Goal: Task Accomplishment & Management: Manage account settings

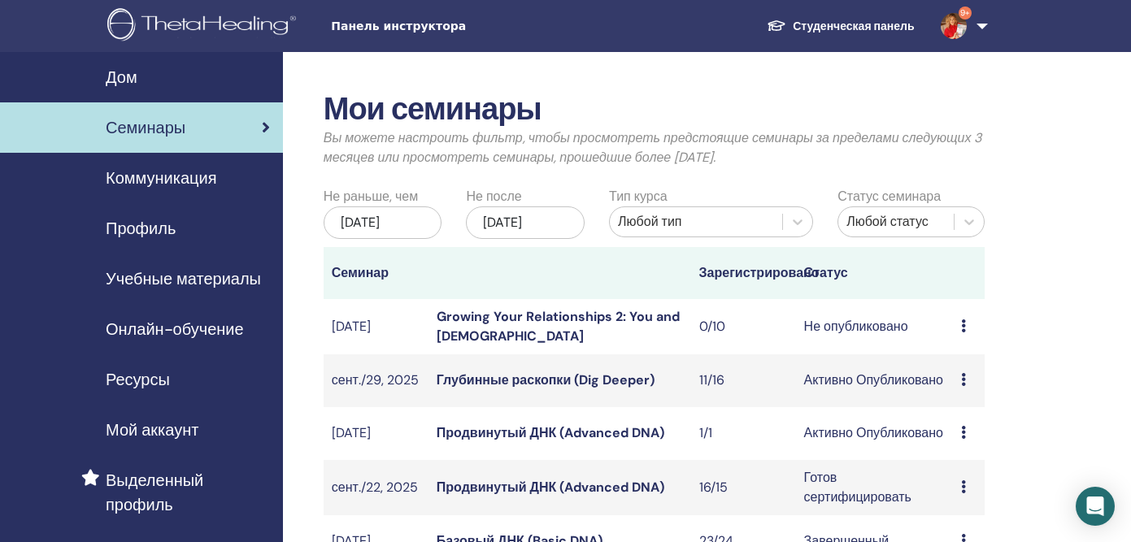
scroll to position [161, 0]
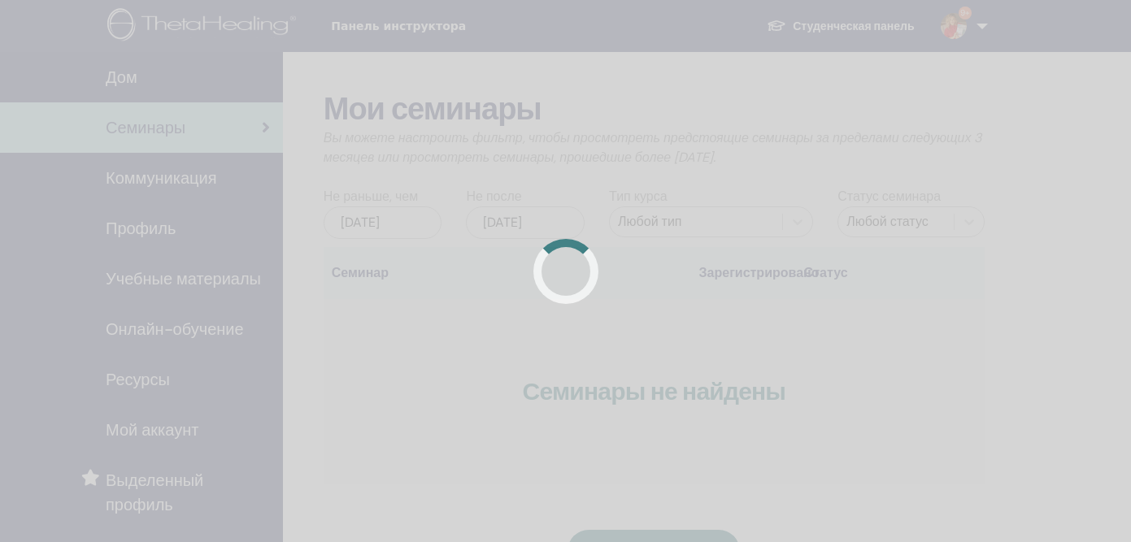
scroll to position [161, 0]
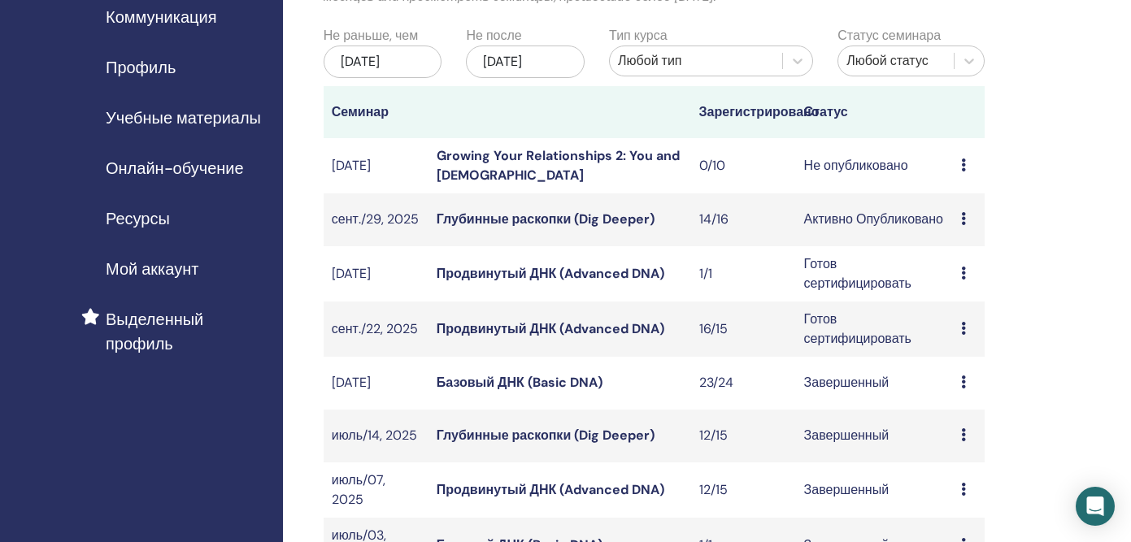
click at [493, 228] on link "Глубинные раскопки (Dig Deeper)" at bounding box center [546, 219] width 218 height 17
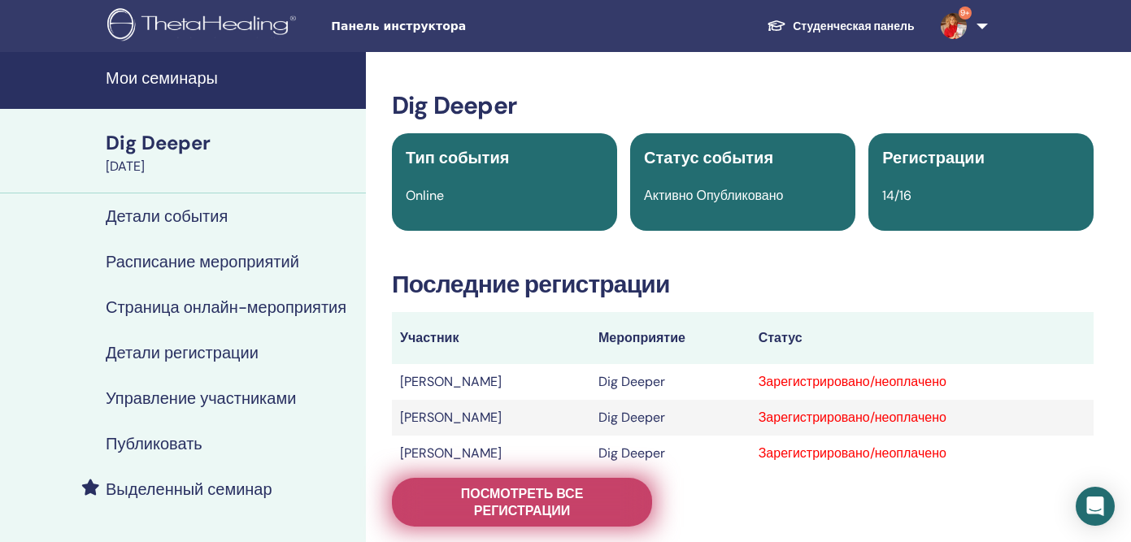
click at [503, 505] on span "Посмотреть все регистрации" at bounding box center [522, 503] width 220 height 34
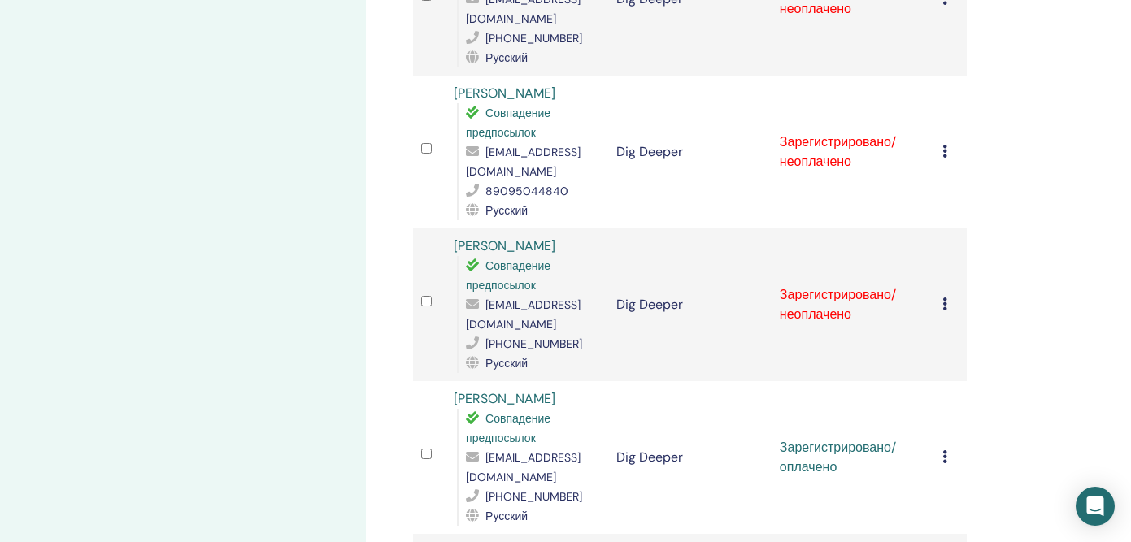
scroll to position [1126, 0]
click at [947, 298] on icon at bounding box center [945, 304] width 5 height 13
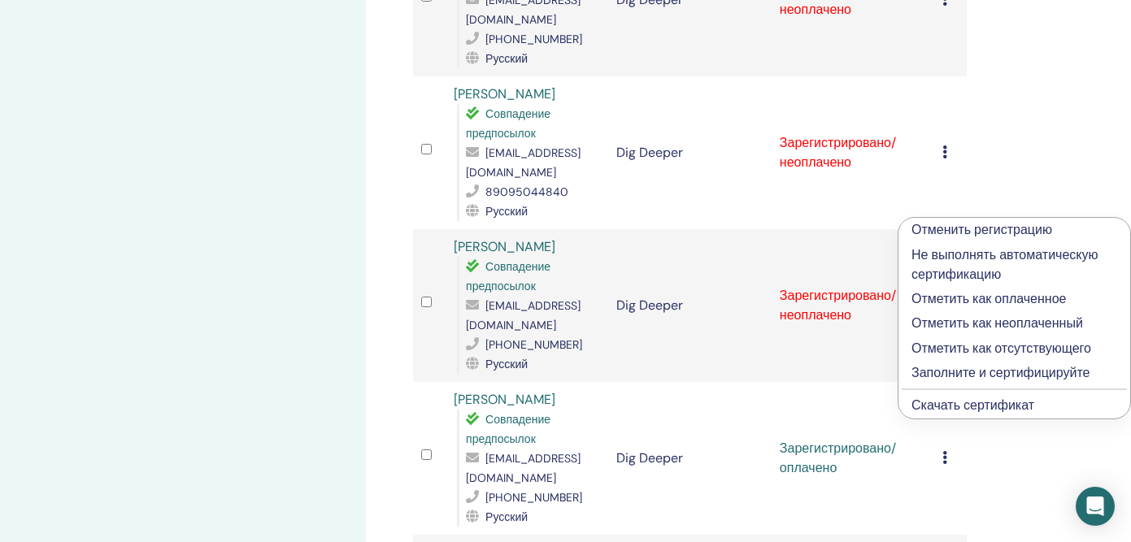
click at [945, 298] on p "Отметить как оплаченное" at bounding box center [1015, 300] width 206 height 20
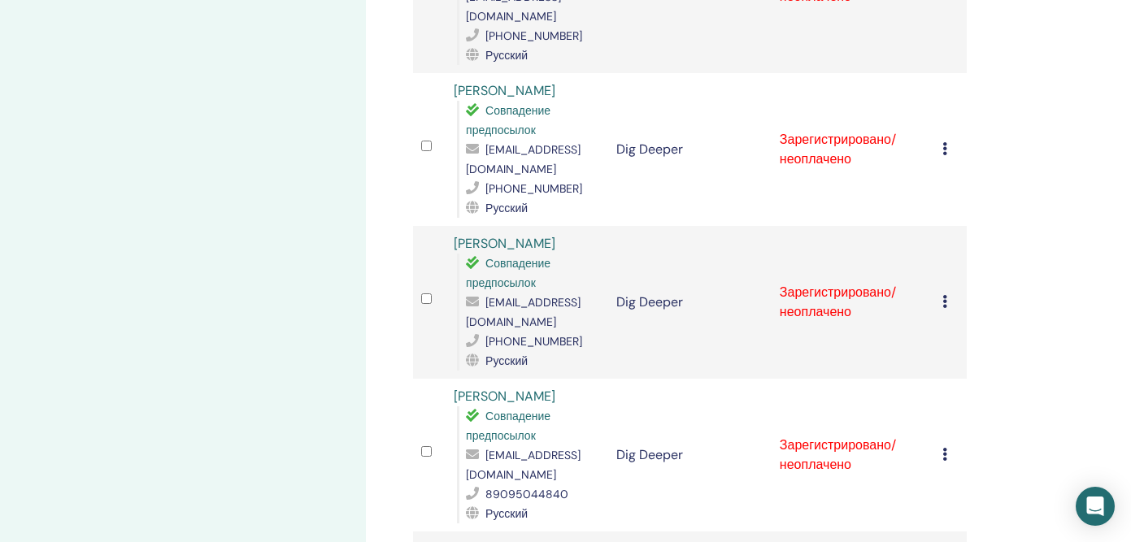
scroll to position [859, 0]
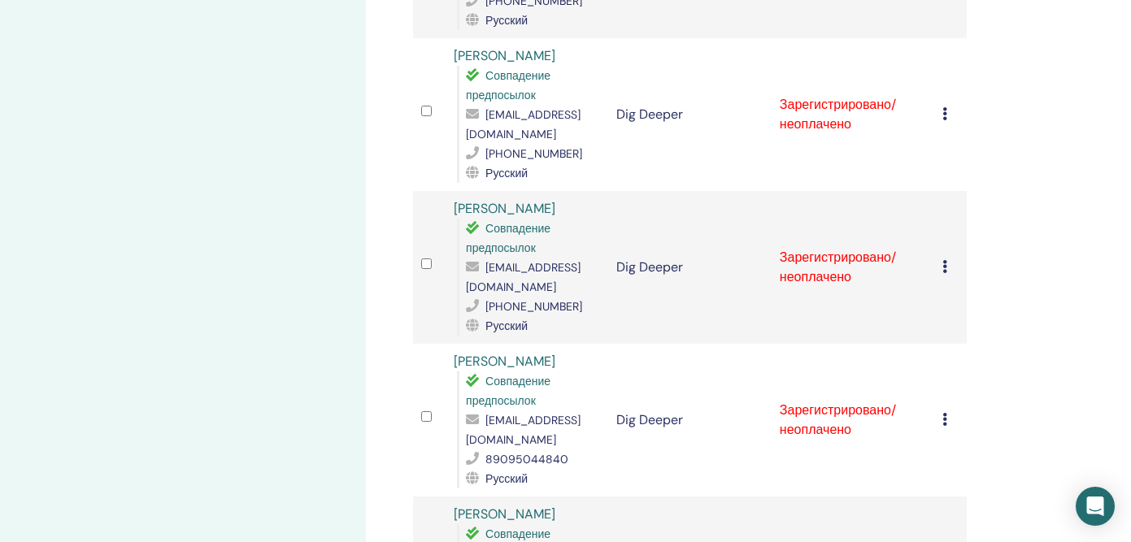
click at [943, 413] on icon at bounding box center [945, 419] width 5 height 13
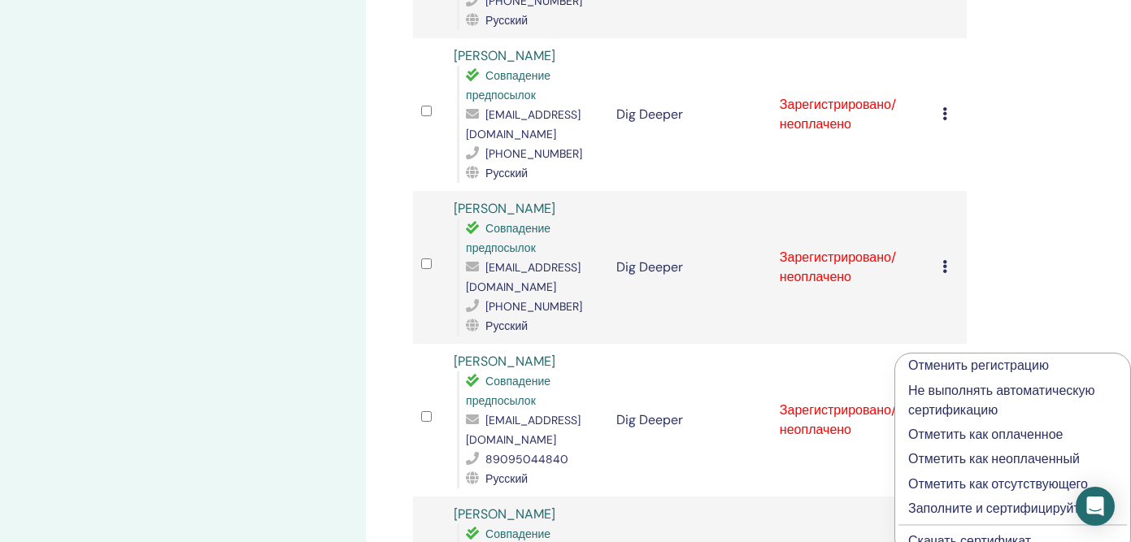
click at [947, 435] on p "Отметить как оплаченное" at bounding box center [1012, 435] width 209 height 20
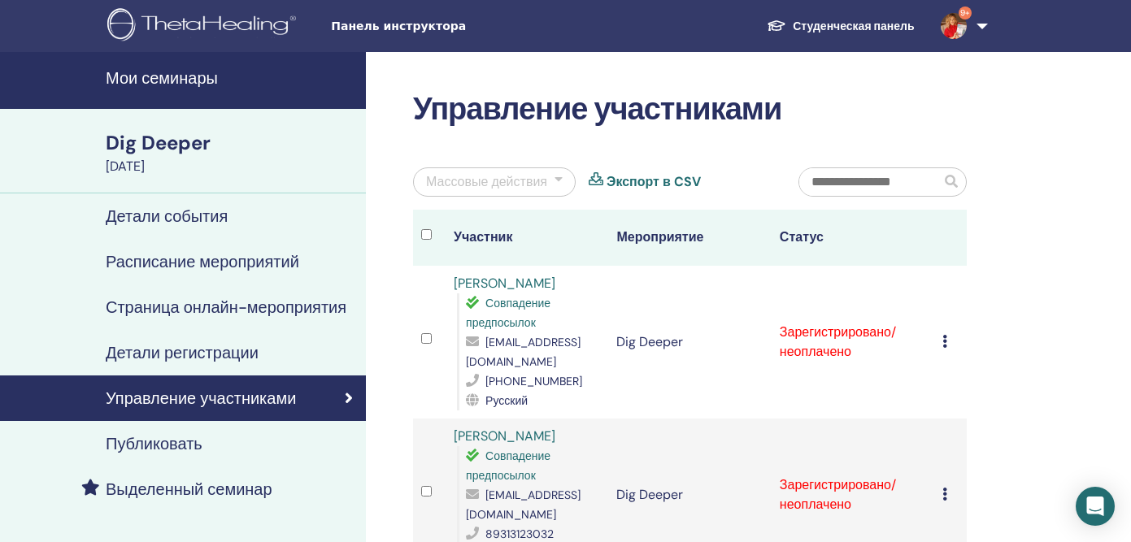
click at [941, 330] on td "Отменить регистрацию Не выполнять автоматическую сертификацию Отметить как опла…" at bounding box center [950, 342] width 33 height 153
click at [945, 335] on icon at bounding box center [945, 341] width 5 height 13
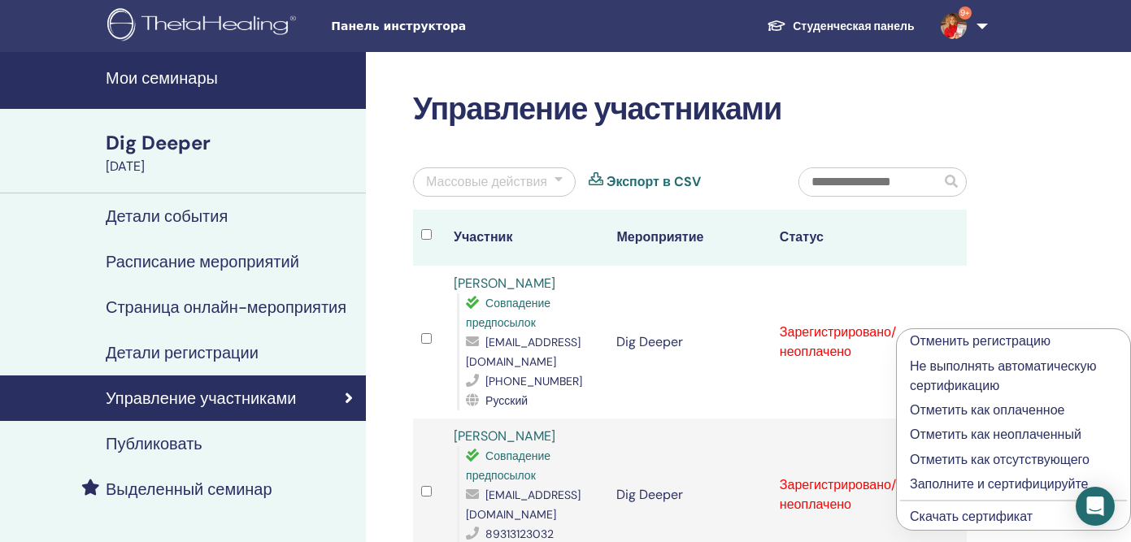
click at [947, 407] on p "Отметить как оплаченное" at bounding box center [1013, 411] width 207 height 20
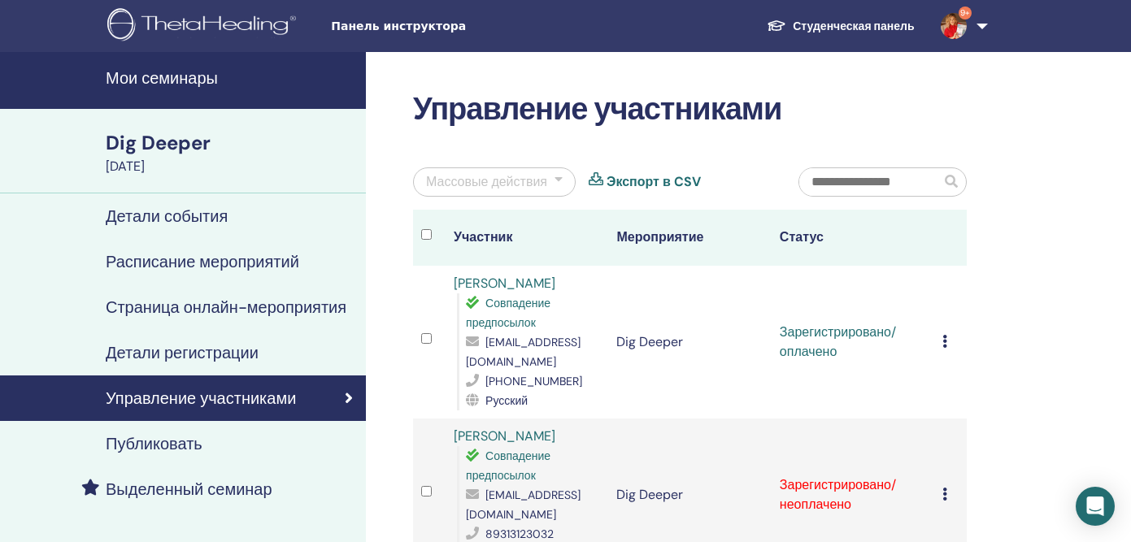
click at [943, 488] on icon at bounding box center [945, 494] width 5 height 13
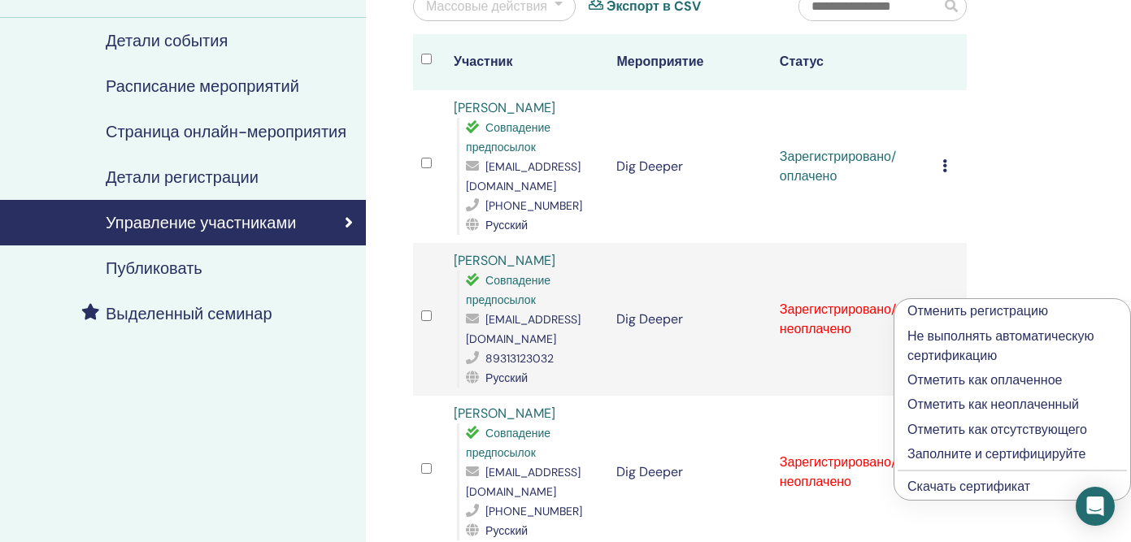
scroll to position [186, 0]
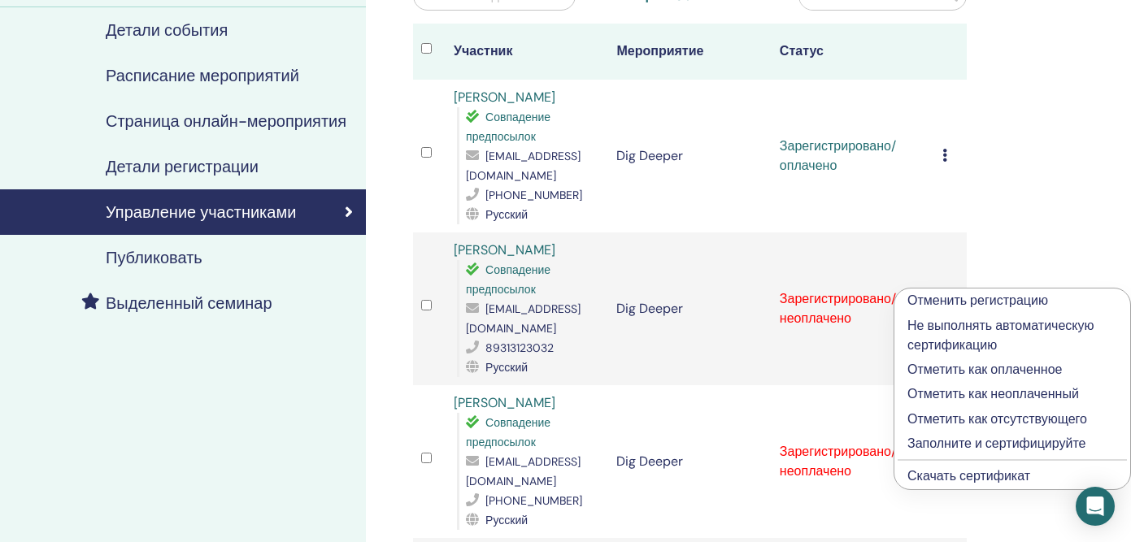
click at [953, 369] on p "Отметить как оплаченное" at bounding box center [1013, 370] width 210 height 20
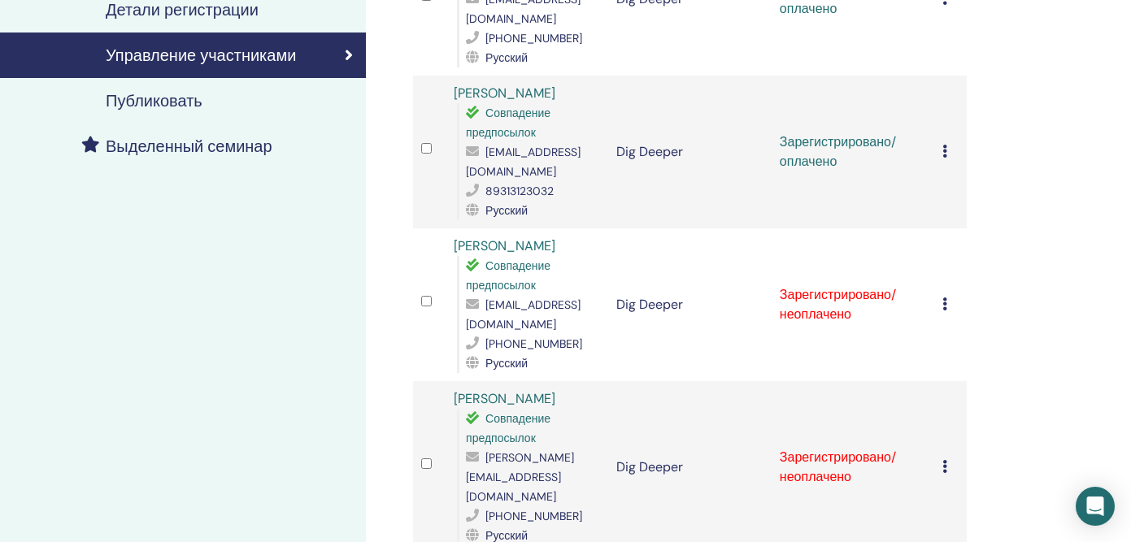
scroll to position [344, 0]
click at [943, 297] on icon at bounding box center [945, 303] width 5 height 13
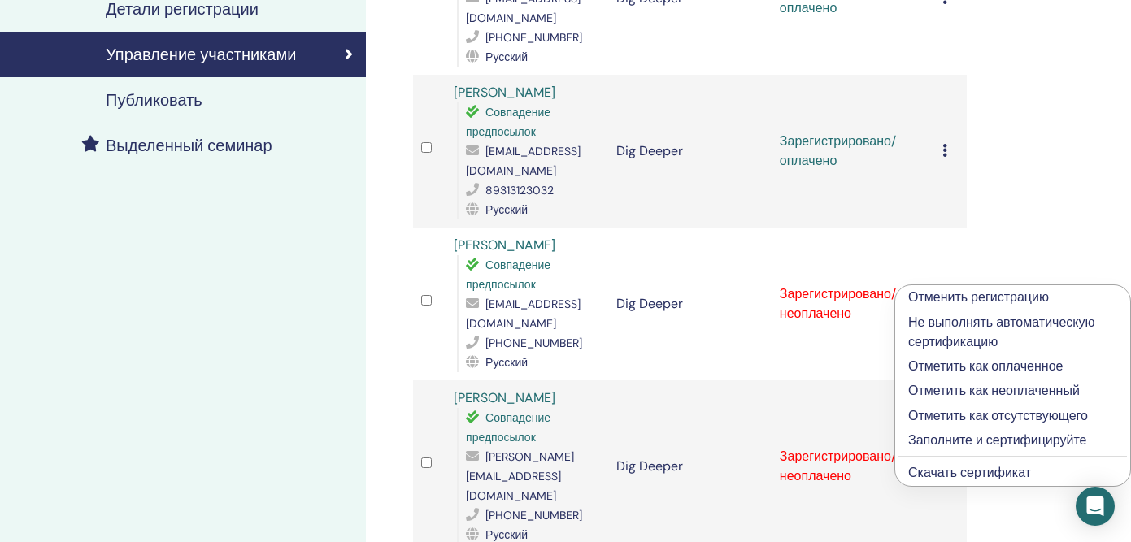
click at [941, 367] on p "Отметить как оплаченное" at bounding box center [1012, 367] width 209 height 20
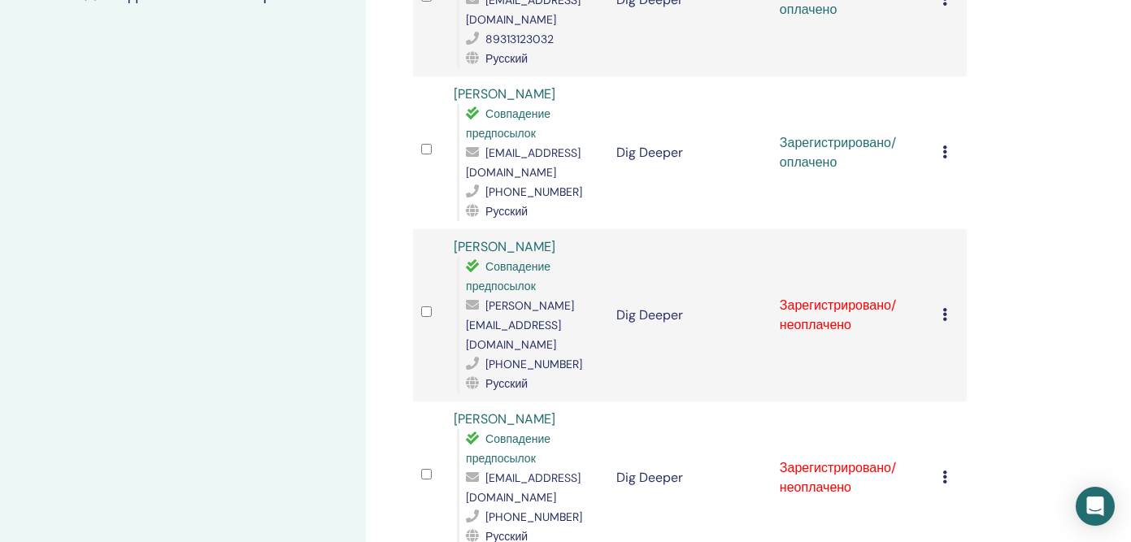
scroll to position [502, 0]
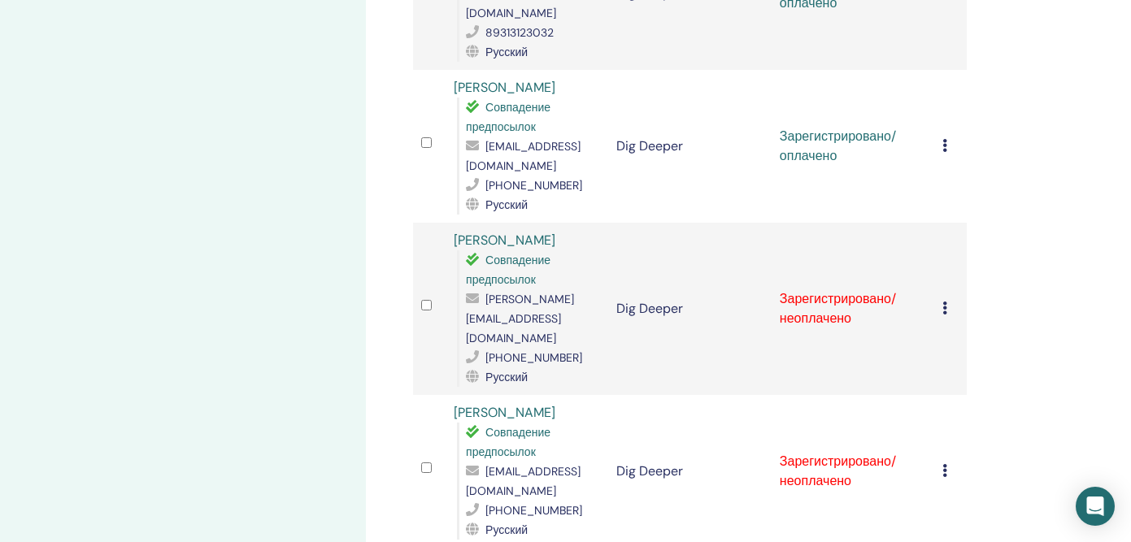
click at [946, 302] on icon at bounding box center [945, 308] width 5 height 13
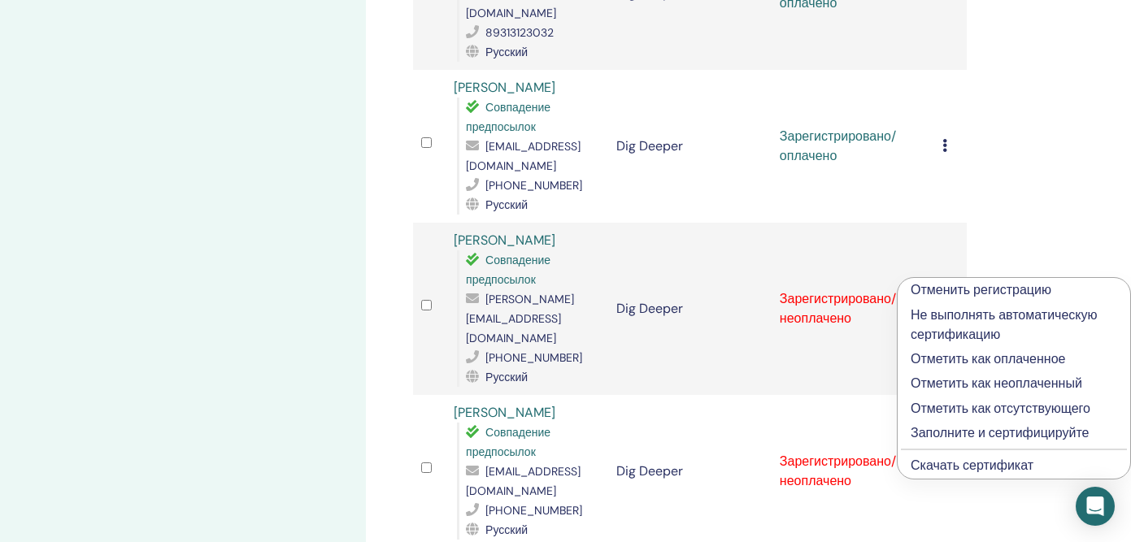
click at [937, 363] on p "Отметить как оплаченное" at bounding box center [1014, 360] width 207 height 20
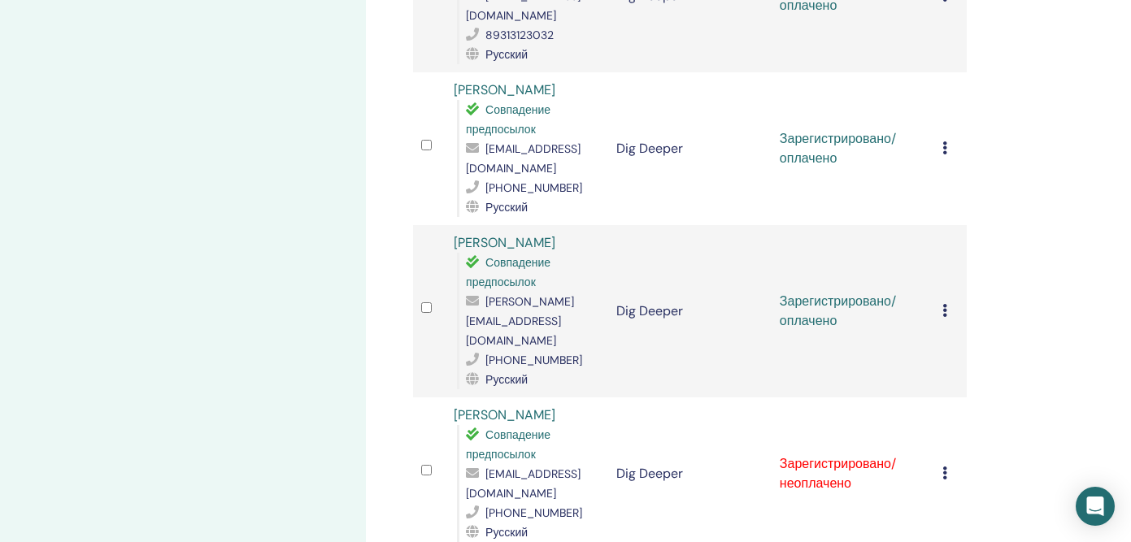
scroll to position [525, 0]
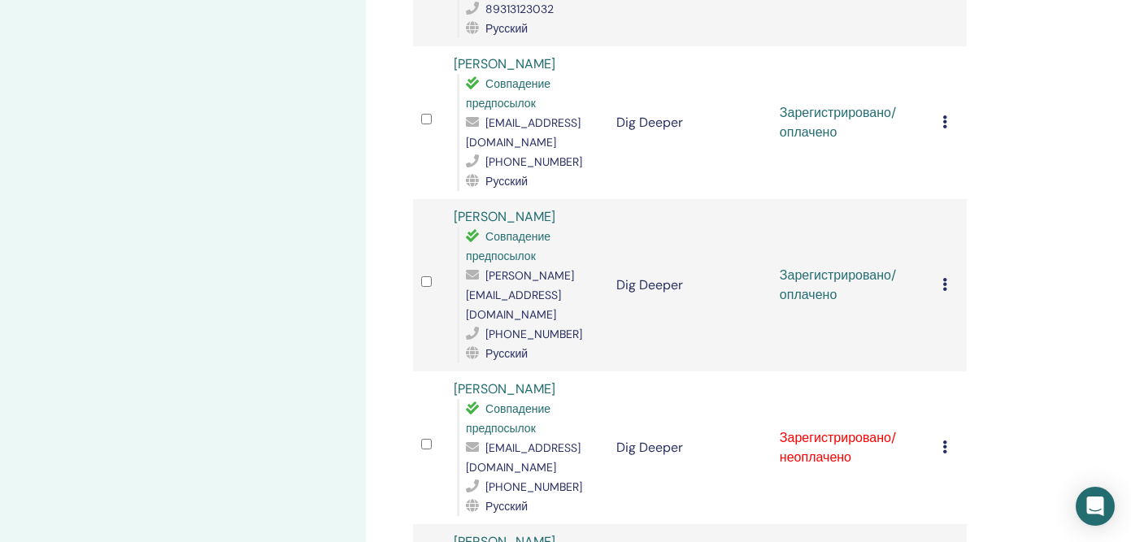
click at [945, 441] on icon at bounding box center [945, 447] width 5 height 13
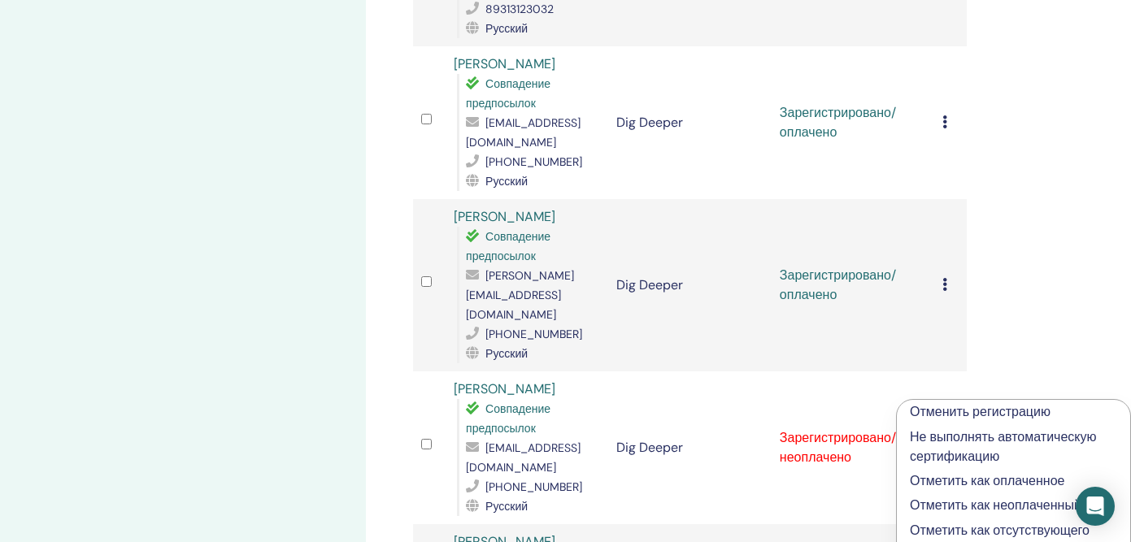
click at [935, 480] on p "Отметить как оплаченное" at bounding box center [1013, 482] width 207 height 20
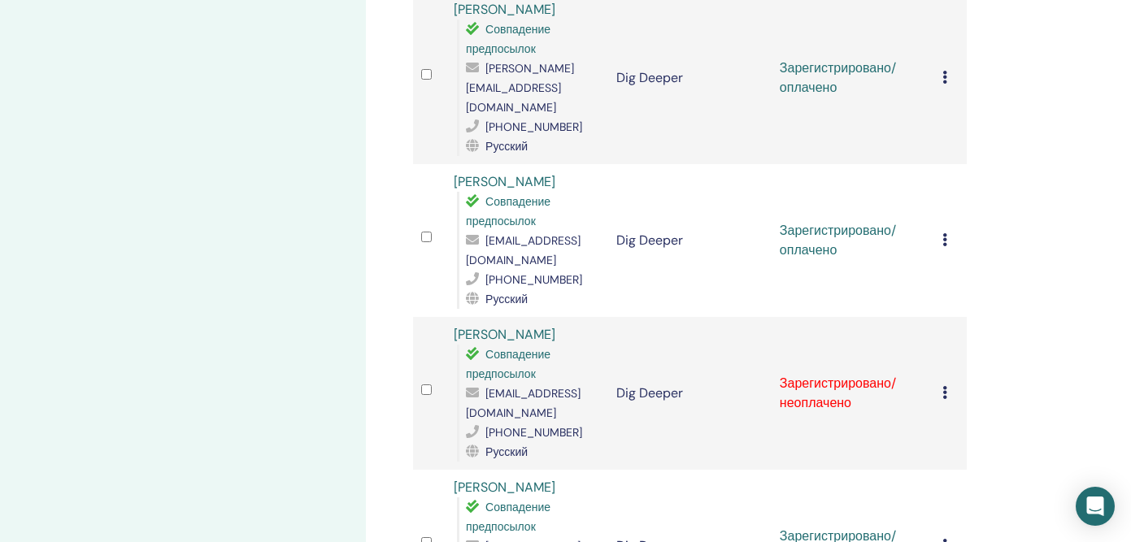
scroll to position [734, 0]
click at [944, 385] on icon at bounding box center [945, 391] width 5 height 13
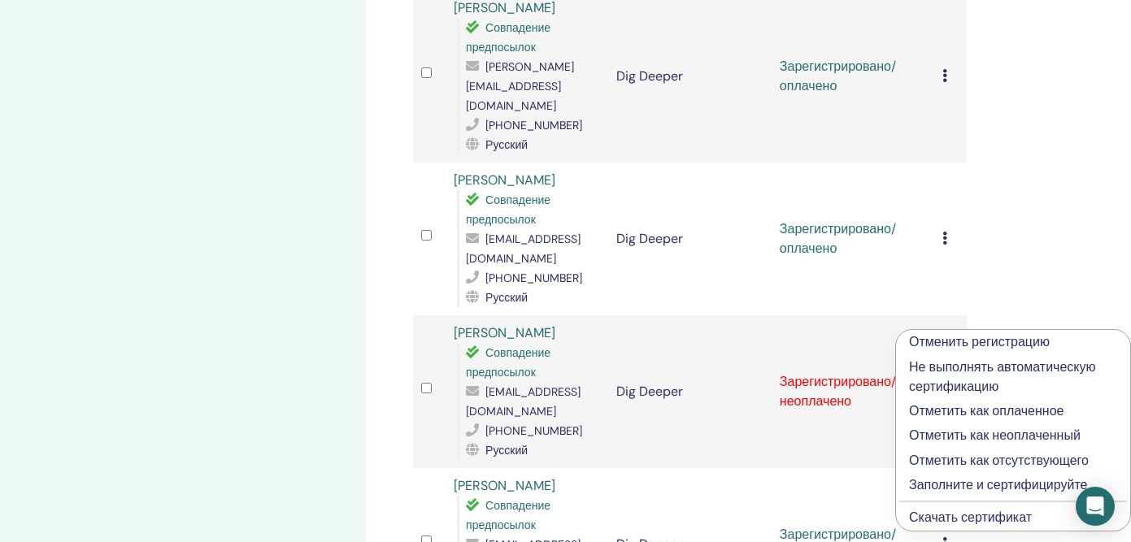
click at [950, 412] on p "Отметить как оплаченное" at bounding box center [1013, 412] width 208 height 20
